Goal: Check status

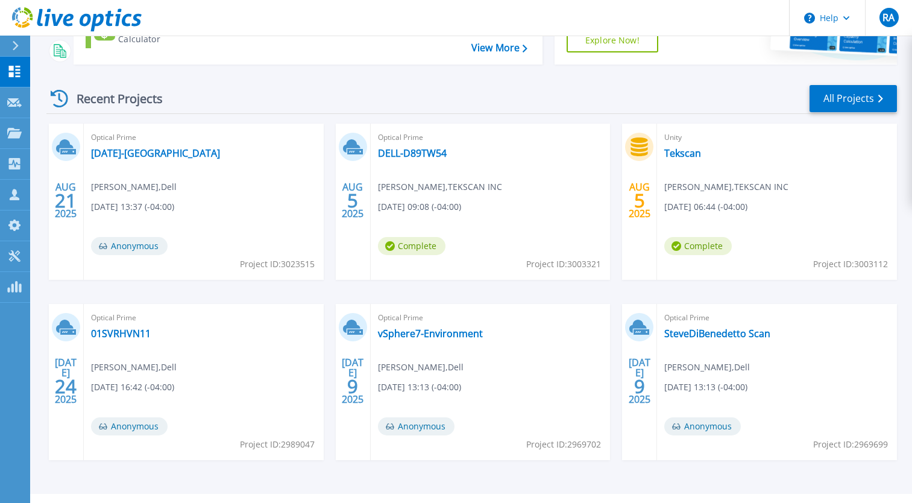
scroll to position [136, 0]
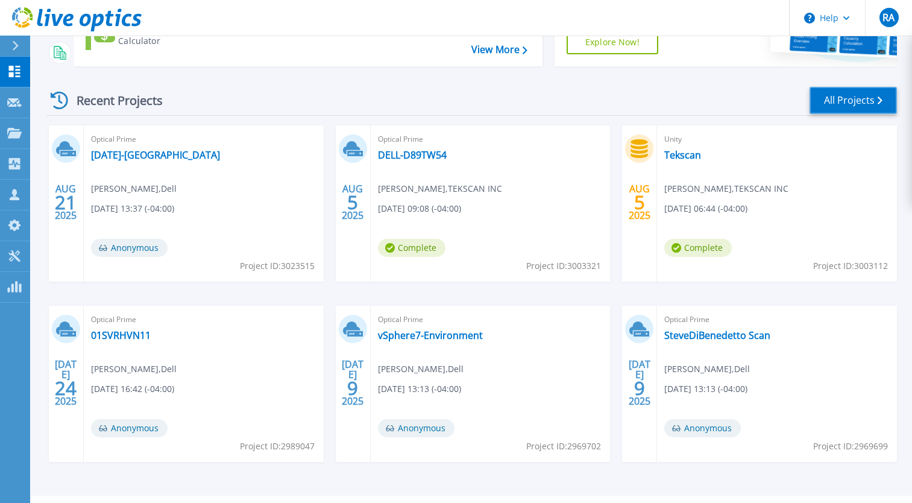
click at [848, 101] on link "All Projects" at bounding box center [853, 100] width 87 height 27
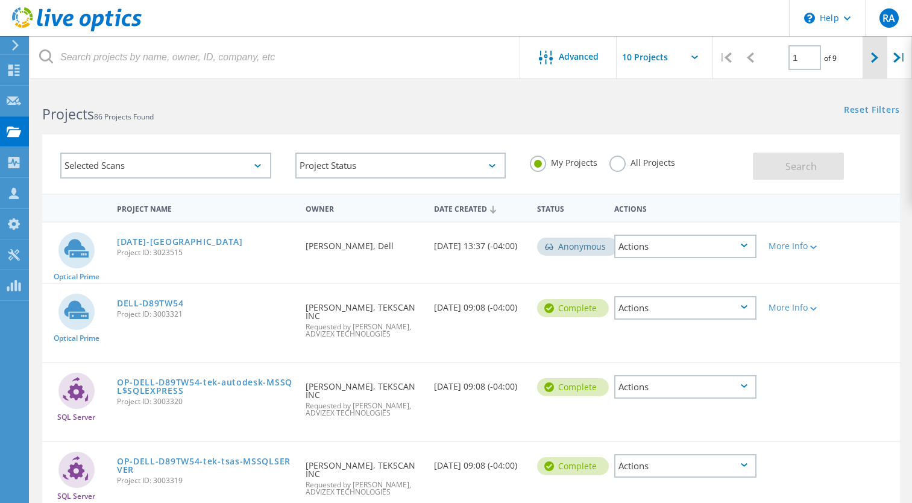
click at [877, 58] on icon at bounding box center [874, 57] width 7 height 10
type input "2"
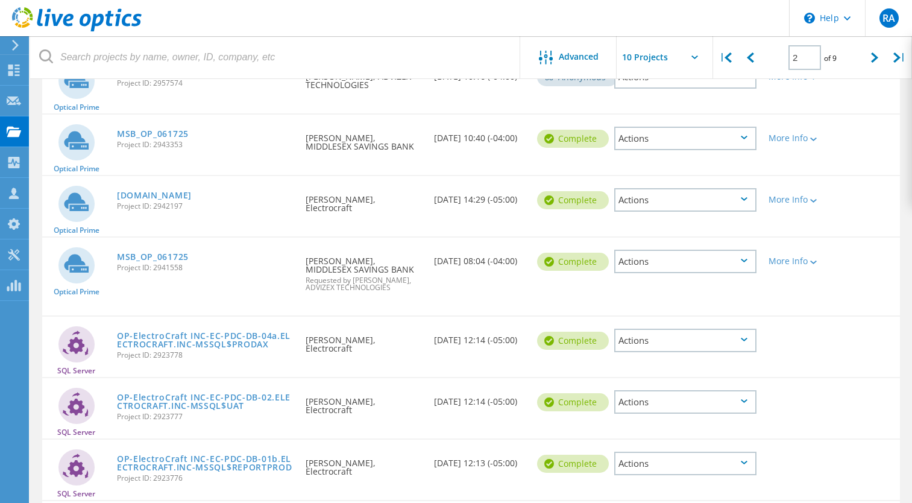
scroll to position [186, 0]
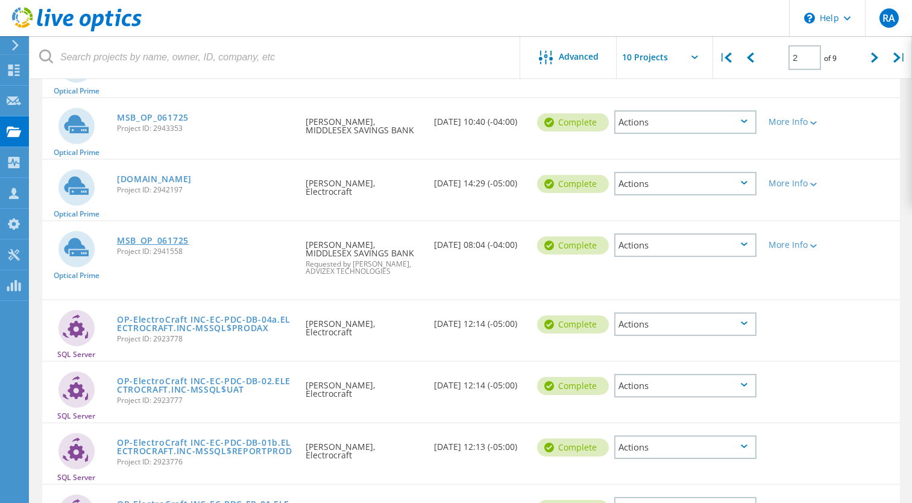
click at [133, 241] on link "MSB_OP_061725" at bounding box center [153, 240] width 72 height 8
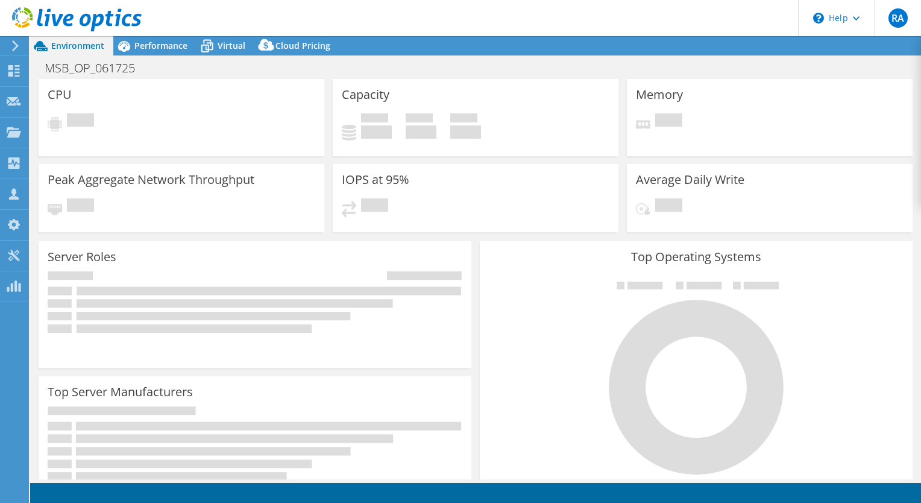
select select "USEast"
select select "USD"
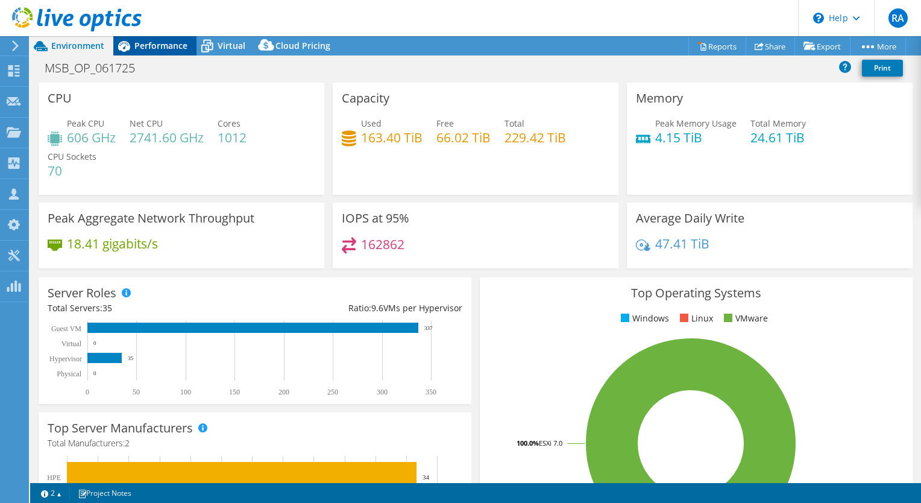
click at [159, 44] on span "Performance" at bounding box center [160, 45] width 53 height 11
